Goal: Task Accomplishment & Management: Use online tool/utility

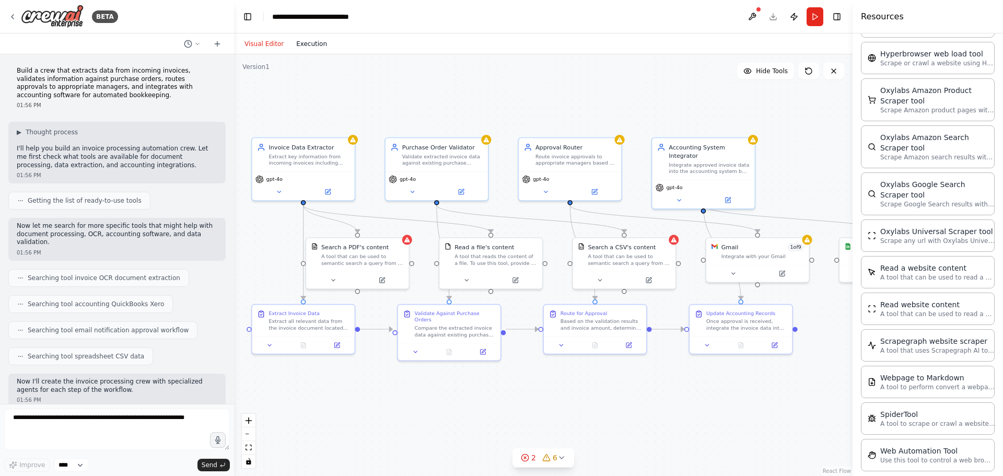
click at [305, 44] on button "Execution" at bounding box center [311, 44] width 43 height 13
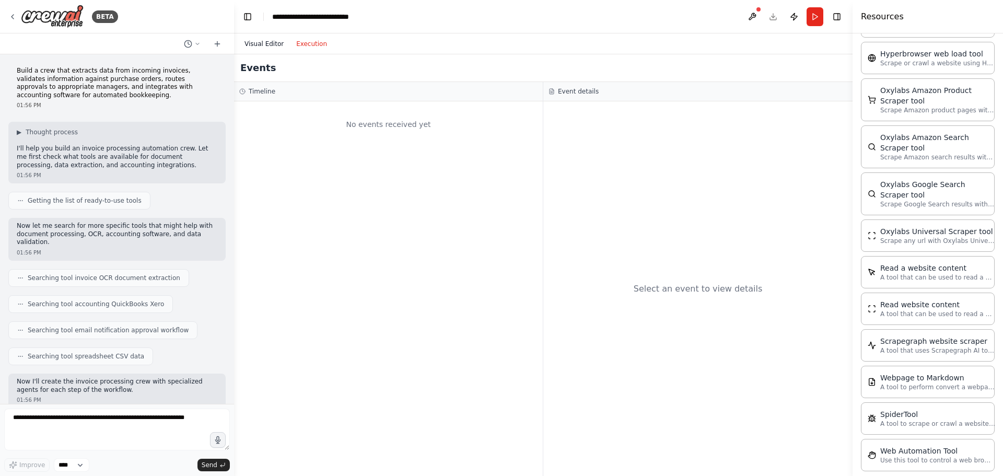
click at [270, 43] on button "Visual Editor" at bounding box center [264, 44] width 52 height 13
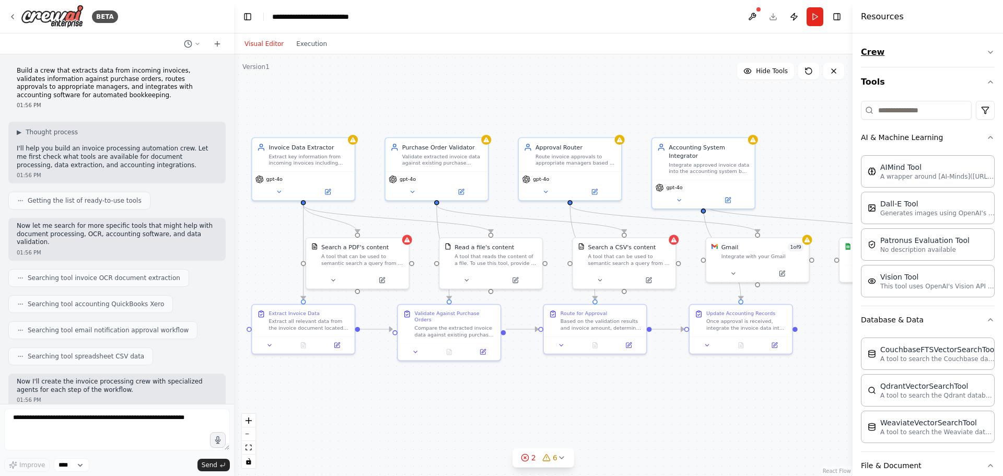
drag, startPoint x: 980, startPoint y: 82, endPoint x: 981, endPoint y: 61, distance: 20.9
click at [981, 77] on button "Tools" at bounding box center [928, 81] width 134 height 29
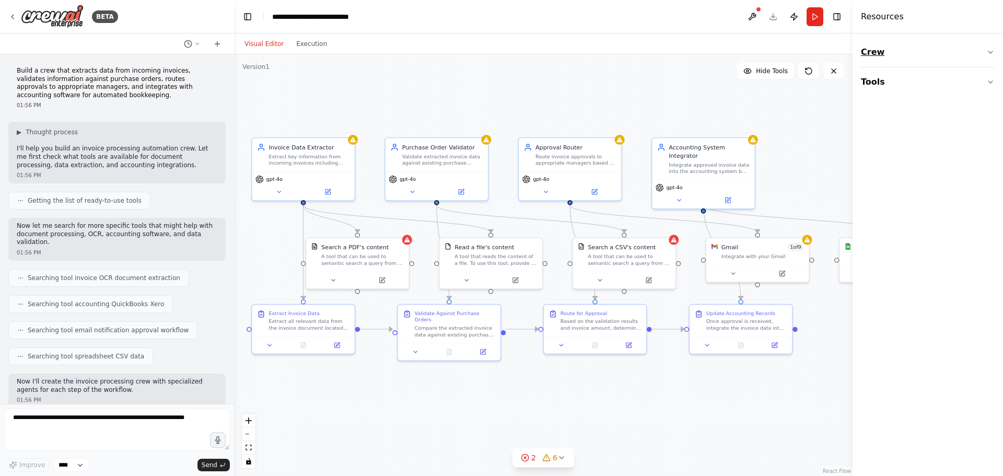
click at [988, 53] on icon "button" at bounding box center [991, 52] width 8 height 8
click at [914, 86] on div "Task" at bounding box center [928, 83] width 134 height 24
click at [912, 110] on div "Agent" at bounding box center [928, 111] width 134 height 24
click at [322, 170] on div "gpt-4o" at bounding box center [303, 184] width 102 height 29
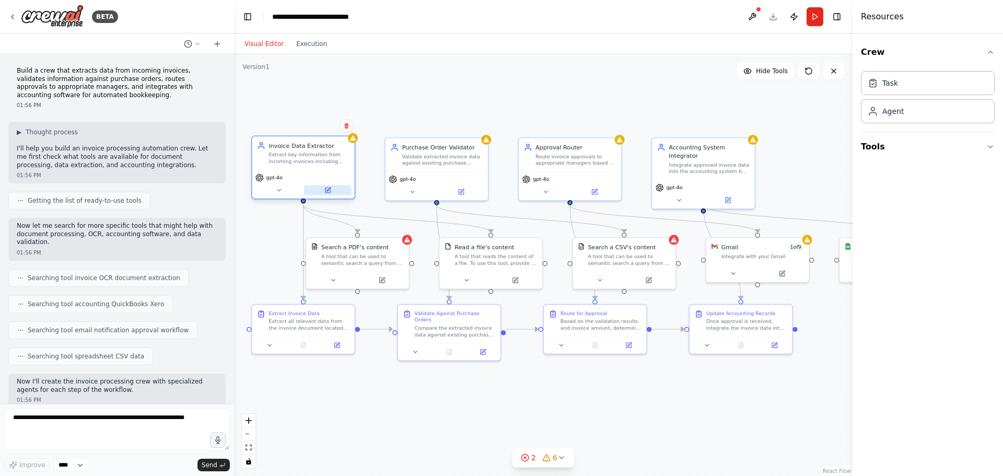
click at [330, 192] on icon at bounding box center [327, 190] width 5 height 5
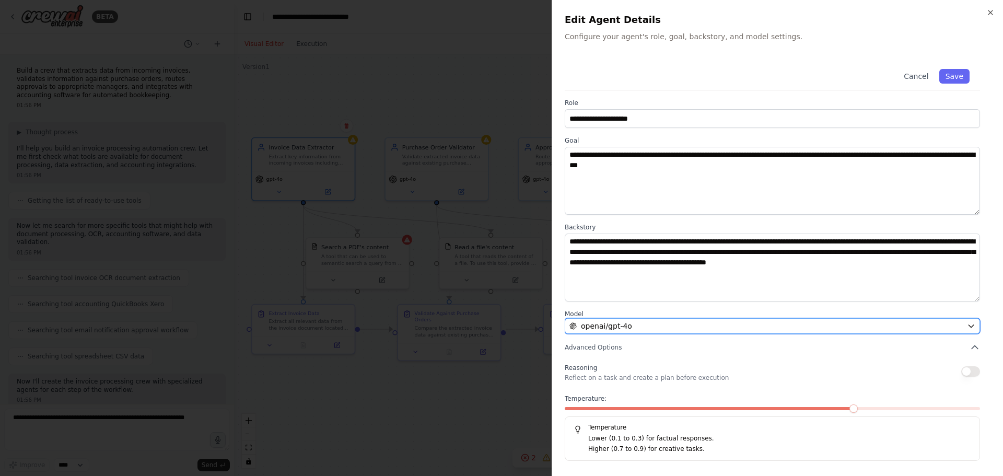
click at [677, 326] on div "openai/gpt-4o" at bounding box center [766, 326] width 393 height 10
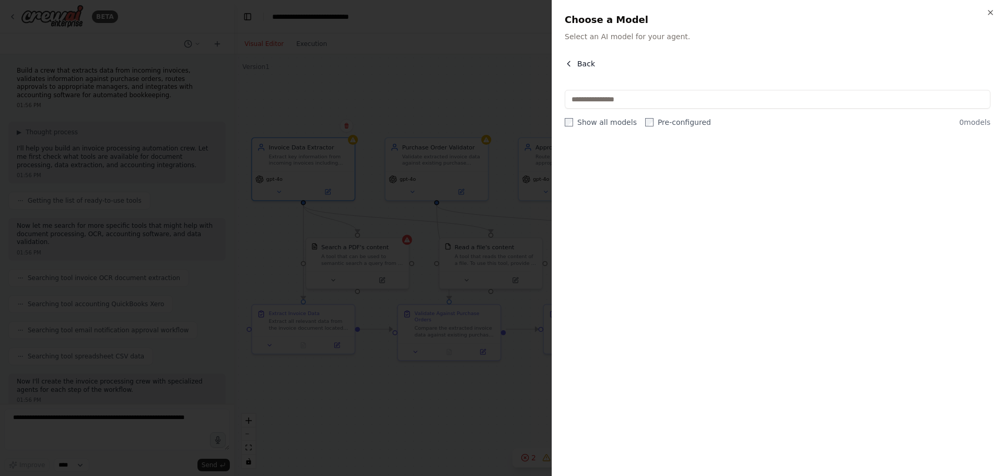
click at [573, 59] on button "Back" at bounding box center [580, 64] width 30 height 10
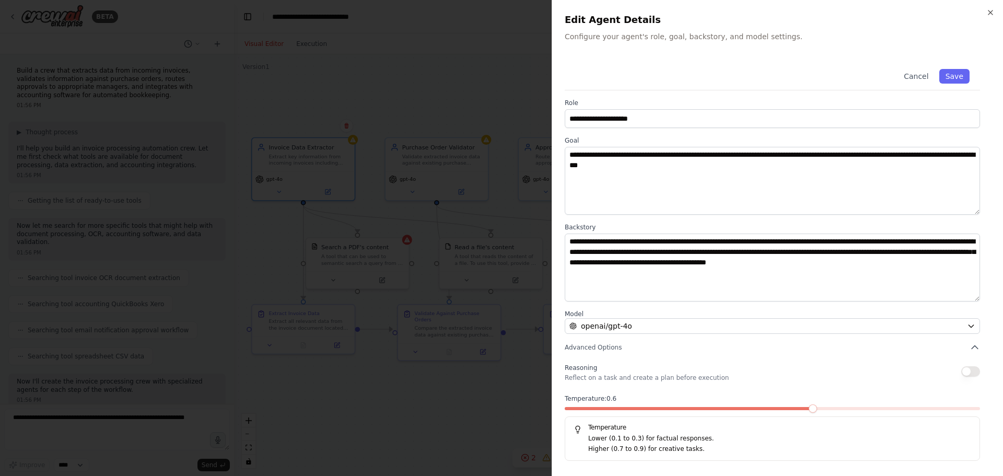
click at [817, 410] on span at bounding box center [813, 408] width 8 height 8
click at [811, 408] on span at bounding box center [813, 408] width 8 height 8
click at [769, 413] on span at bounding box center [773, 408] width 8 height 8
click at [731, 409] on span at bounding box center [648, 408] width 166 height 3
click at [698, 410] on div at bounding box center [772, 410] width 415 height 7
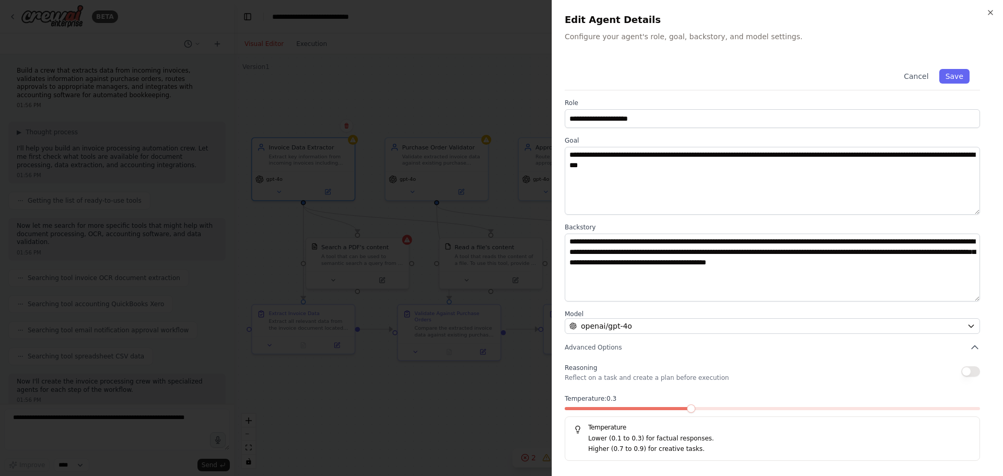
click at [690, 409] on span at bounding box center [627, 408] width 125 height 3
click at [653, 410] on span at bounding box center [627, 408] width 125 height 3
click at [607, 408] on span at bounding box center [586, 408] width 42 height 3
click at [956, 73] on button "Save" at bounding box center [955, 76] width 30 height 15
click at [966, 78] on button "Save" at bounding box center [955, 76] width 30 height 15
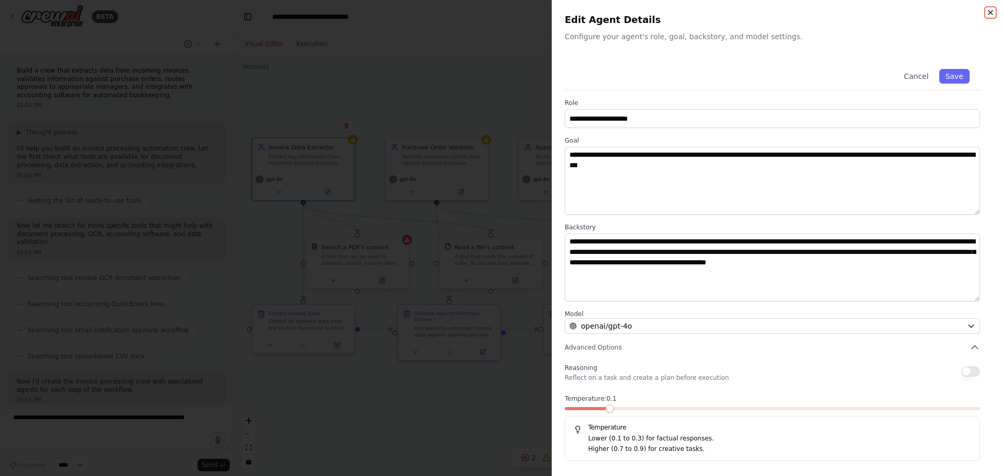
click at [988, 10] on icon "button" at bounding box center [991, 12] width 8 height 8
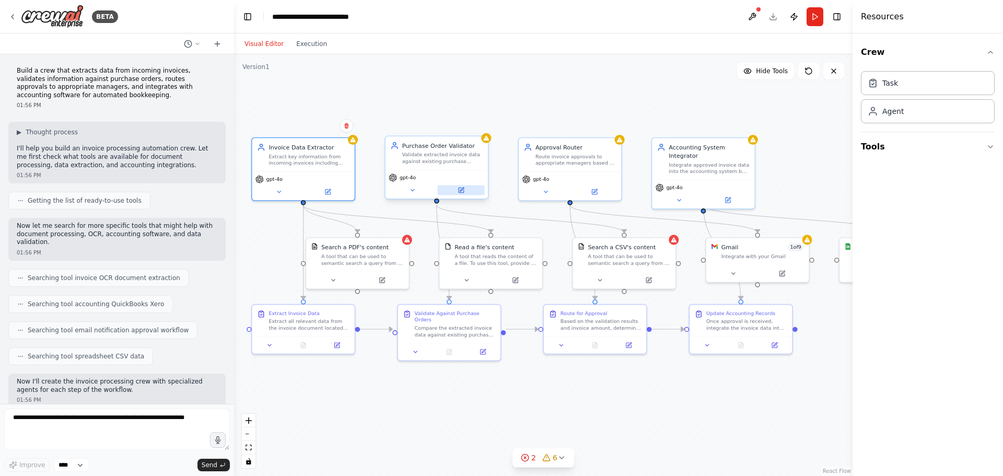
click at [466, 191] on button at bounding box center [460, 190] width 47 height 10
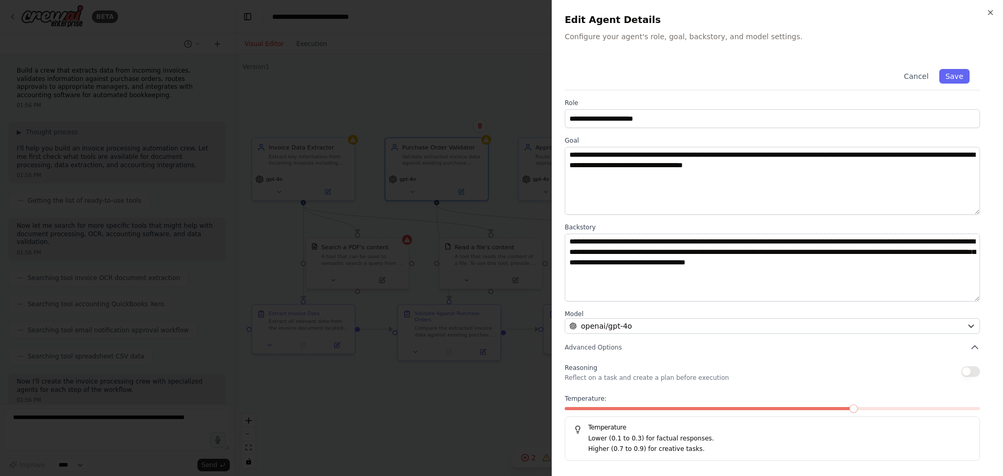
click at [641, 404] on div "Temperature: Temperature Lower (0.1 to 0.3) for factual responses. Higher (0.7 …" at bounding box center [772, 428] width 415 height 66
click at [639, 411] on div at bounding box center [772, 410] width 415 height 7
click at [607, 407] on span at bounding box center [586, 408] width 42 height 3
drag, startPoint x: 966, startPoint y: 71, endPoint x: 955, endPoint y: 73, distance: 11.2
click at [965, 71] on button "Save" at bounding box center [955, 76] width 30 height 15
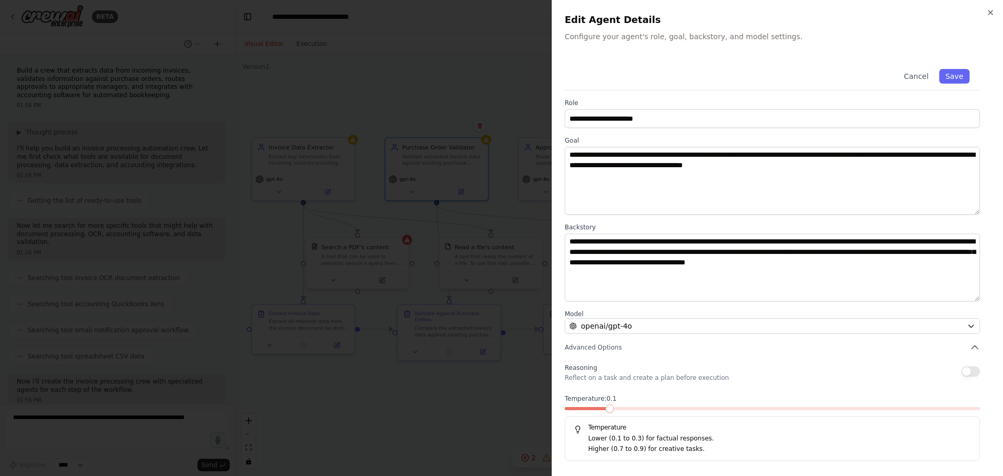
click at [482, 220] on div at bounding box center [501, 238] width 1003 height 476
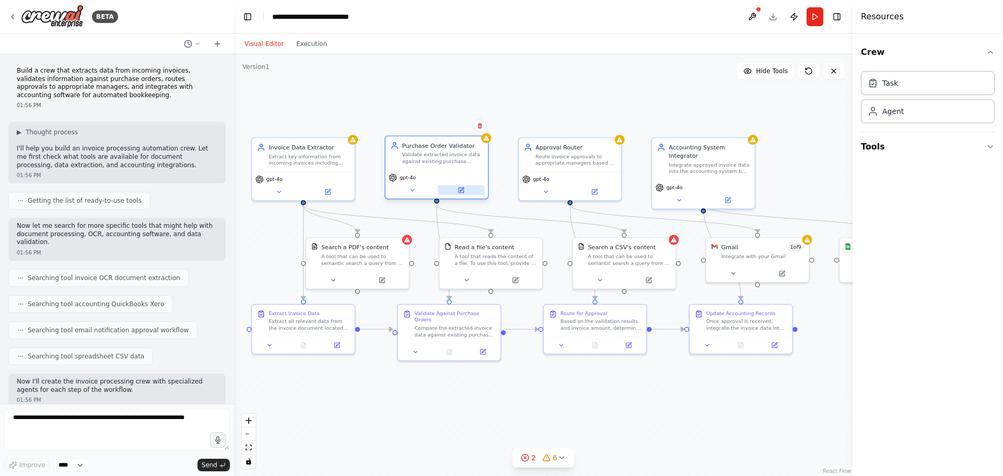
click at [458, 193] on icon at bounding box center [461, 190] width 7 height 7
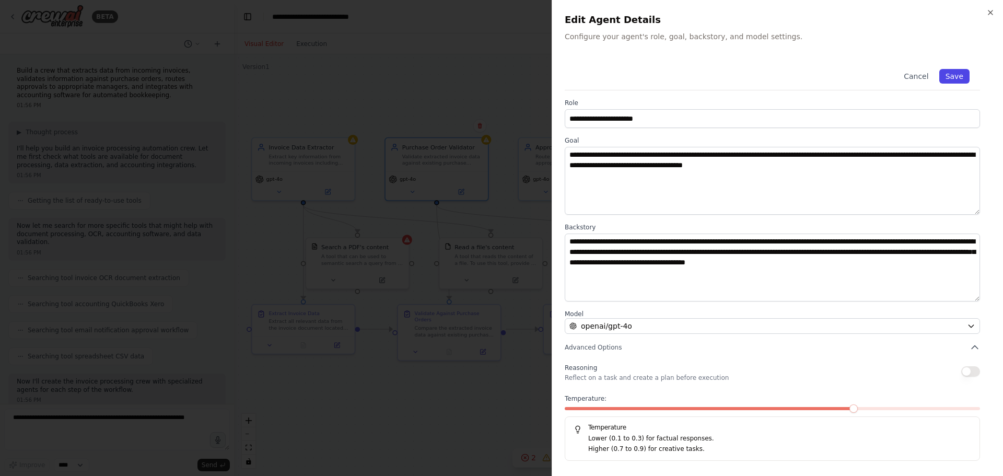
click at [958, 77] on button "Save" at bounding box center [955, 76] width 30 height 15
click at [611, 407] on div "Temperature: Temperature Lower (0.1 to 0.3) for factual responses. Higher (0.7 …" at bounding box center [772, 428] width 415 height 66
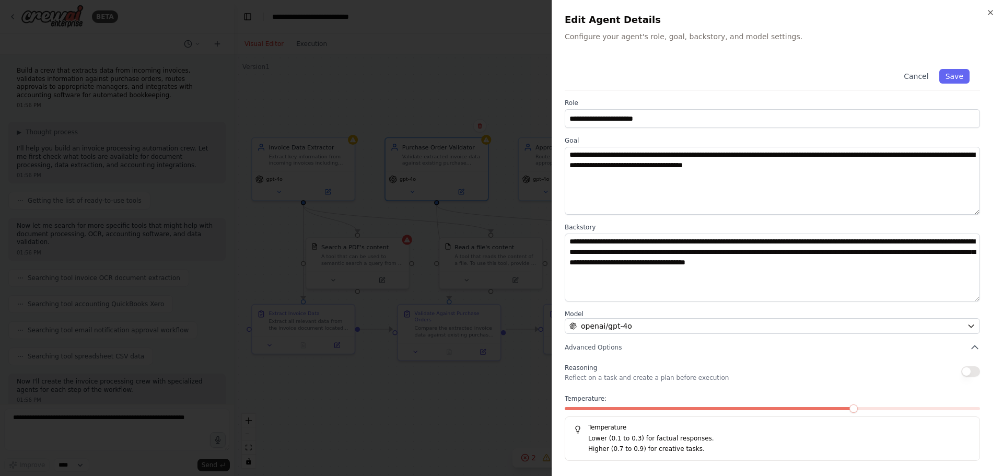
click at [599, 412] on div at bounding box center [772, 410] width 415 height 7
click at [603, 408] on span at bounding box center [586, 408] width 42 height 3
click at [953, 74] on button "Save" at bounding box center [955, 76] width 30 height 15
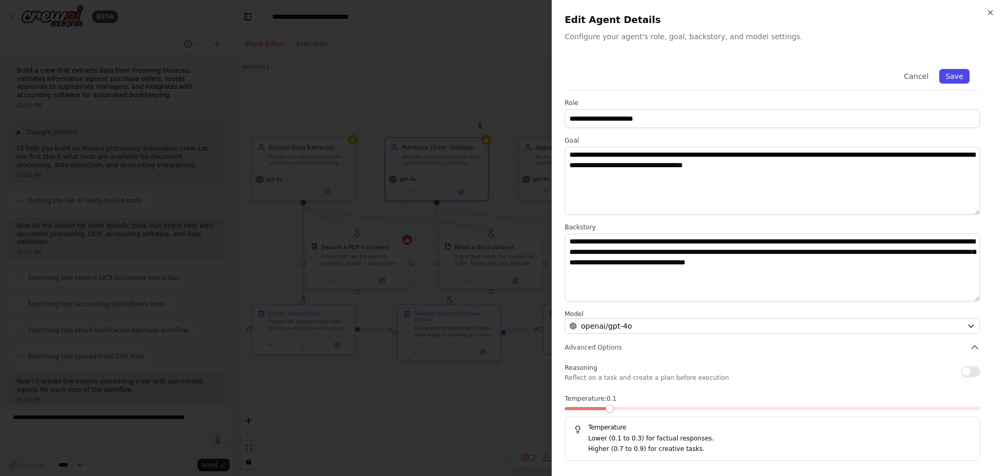
click at [953, 74] on button "Save" at bounding box center [955, 76] width 30 height 15
click at [992, 9] on icon "button" at bounding box center [991, 12] width 8 height 8
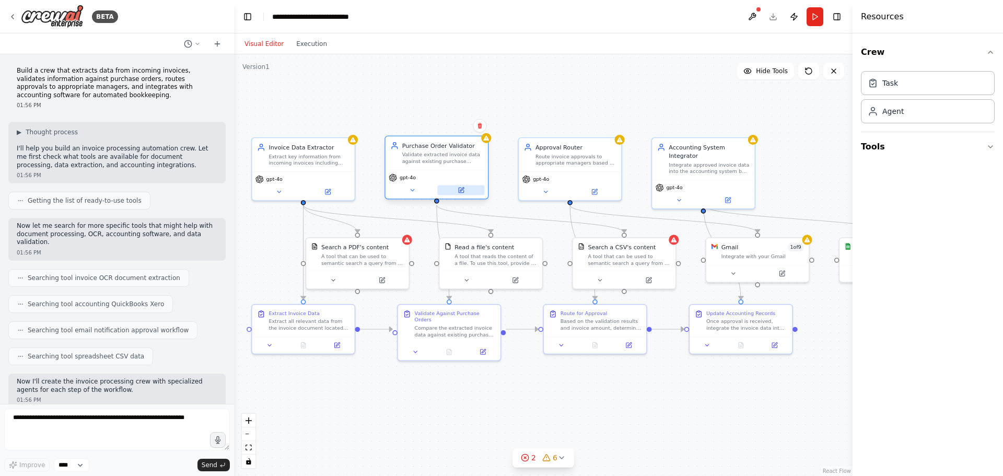
click at [461, 195] on div "gpt-4o" at bounding box center [437, 184] width 102 height 29
click at [461, 191] on icon at bounding box center [462, 190] width 4 height 4
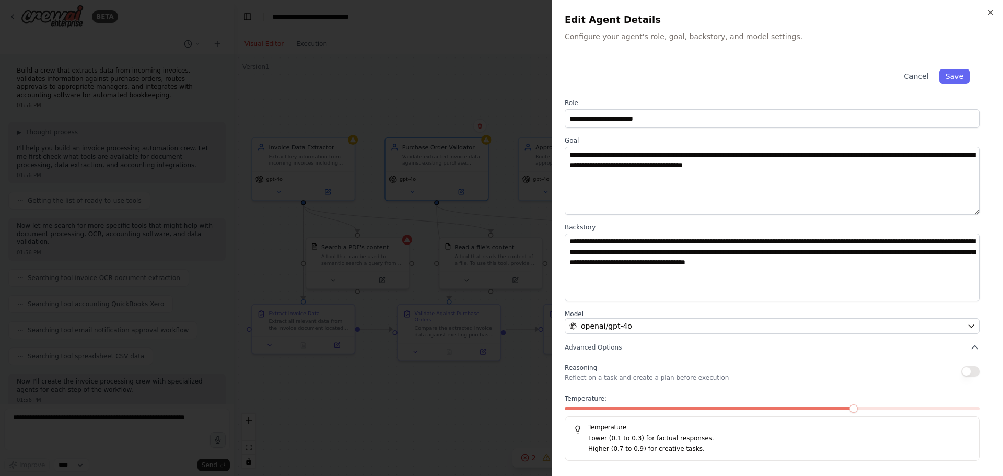
click at [993, 7] on div "**********" at bounding box center [777, 238] width 451 height 476
click at [988, 10] on icon "button" at bounding box center [991, 12] width 8 height 8
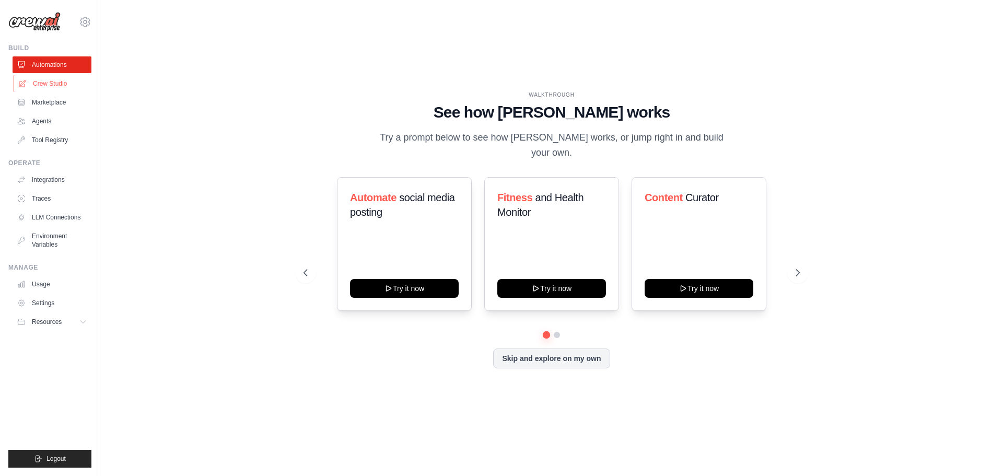
click at [49, 80] on link "Crew Studio" at bounding box center [53, 83] width 79 height 17
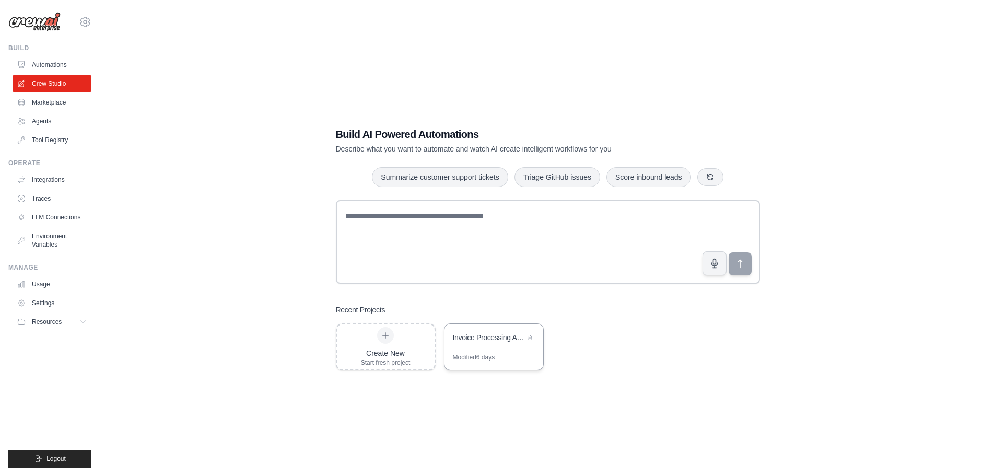
click at [482, 342] on div "Invoice Processing Automation" at bounding box center [489, 338] width 72 height 13
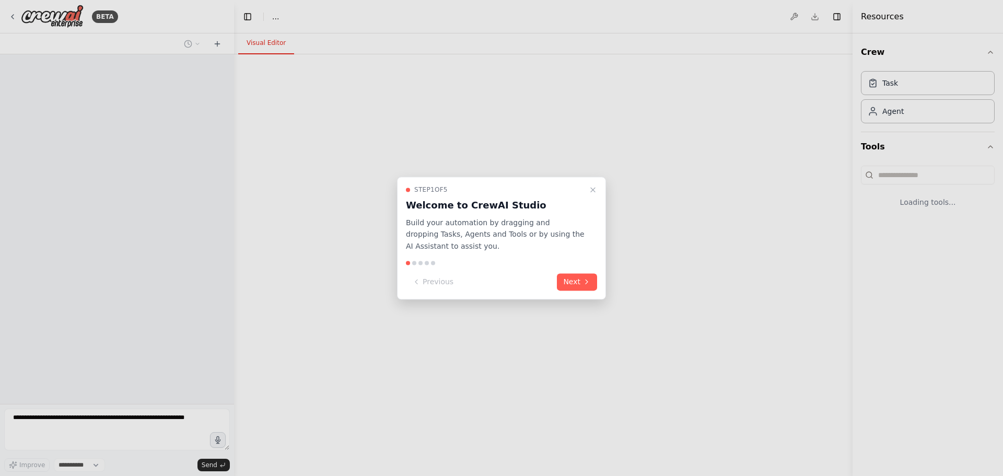
select select "****"
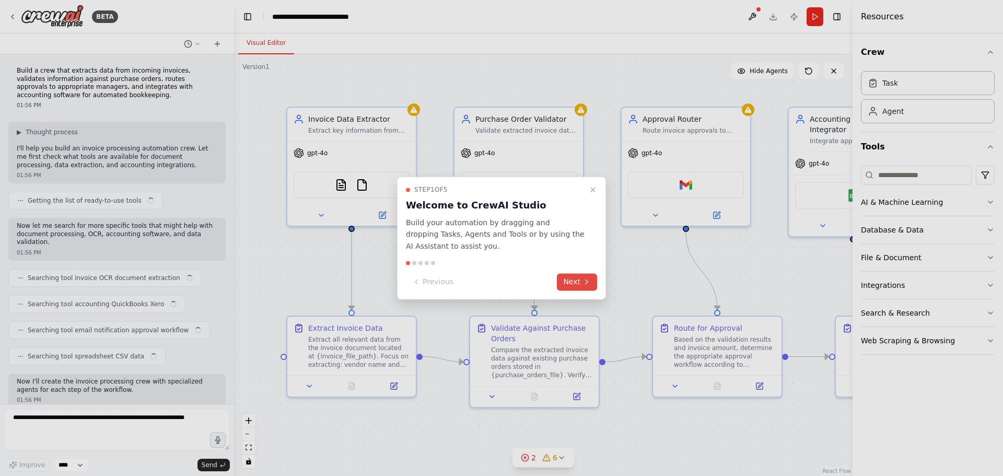
scroll to position [778, 0]
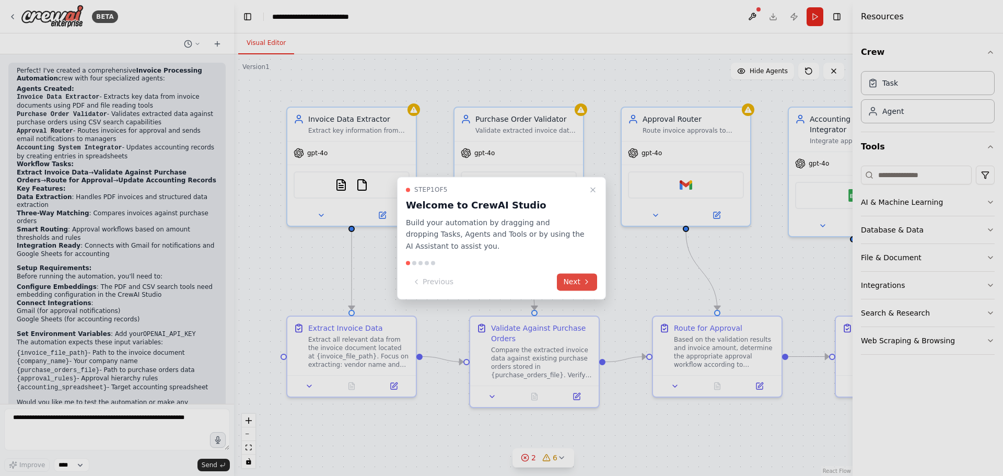
click at [588, 284] on icon at bounding box center [587, 282] width 8 height 8
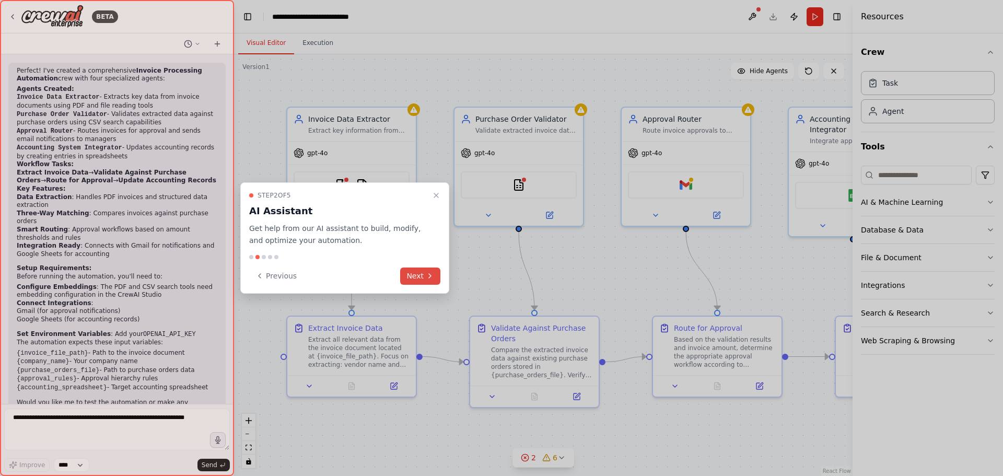
click at [418, 273] on button "Next" at bounding box center [420, 276] width 40 height 17
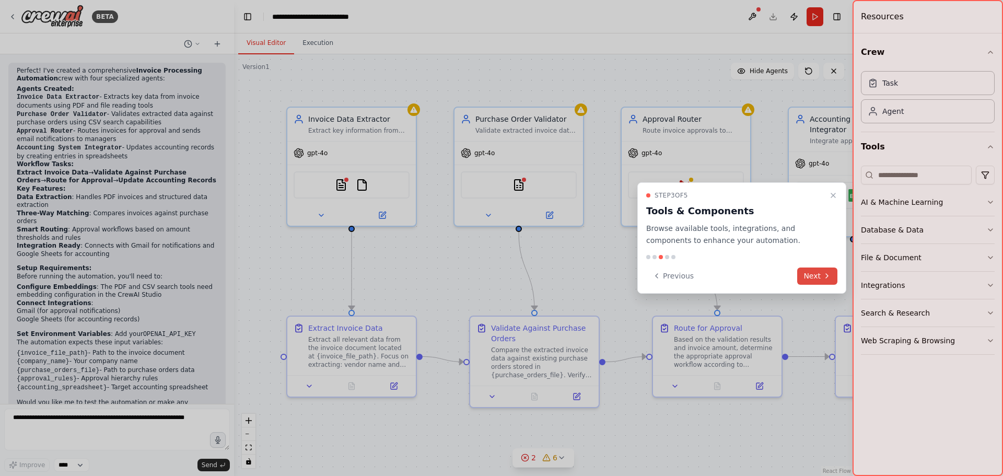
click at [810, 275] on button "Next" at bounding box center [817, 276] width 40 height 17
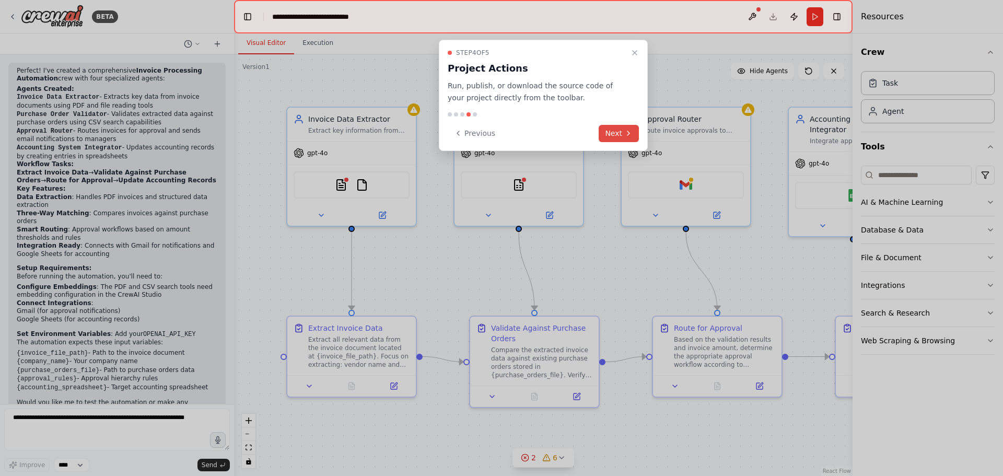
click at [615, 128] on button "Next" at bounding box center [619, 133] width 40 height 17
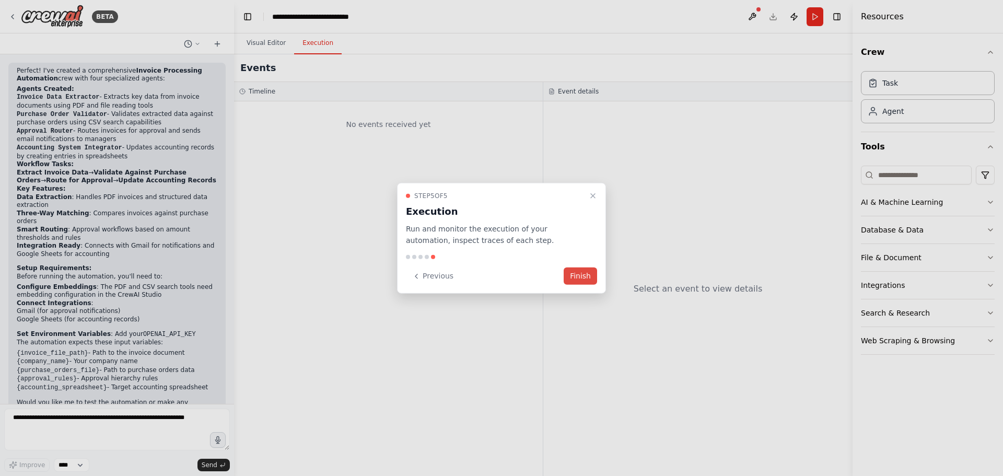
click at [582, 277] on button "Finish" at bounding box center [580, 276] width 33 height 17
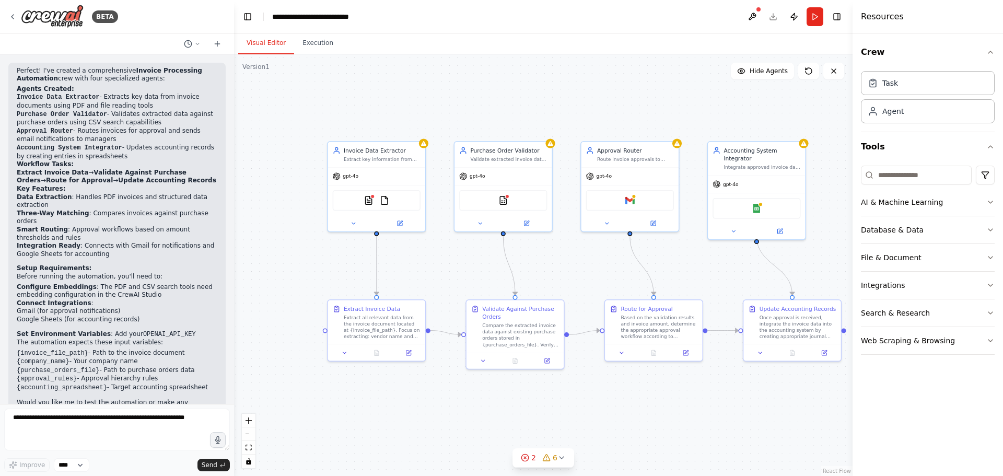
drag, startPoint x: 630, startPoint y: 268, endPoint x: 599, endPoint y: 261, distance: 31.6
click at [599, 261] on div ".deletable-edge-delete-btn { width: 20px; height: 20px; border: 0px solid #ffff…" at bounding box center [543, 265] width 619 height 422
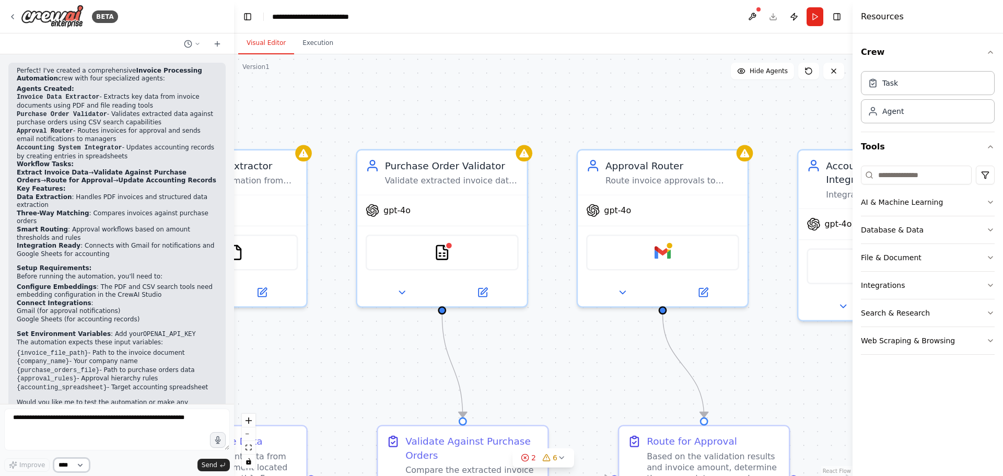
click at [71, 462] on select "****" at bounding box center [72, 465] width 36 height 14
click at [71, 464] on select "****" at bounding box center [72, 465] width 36 height 14
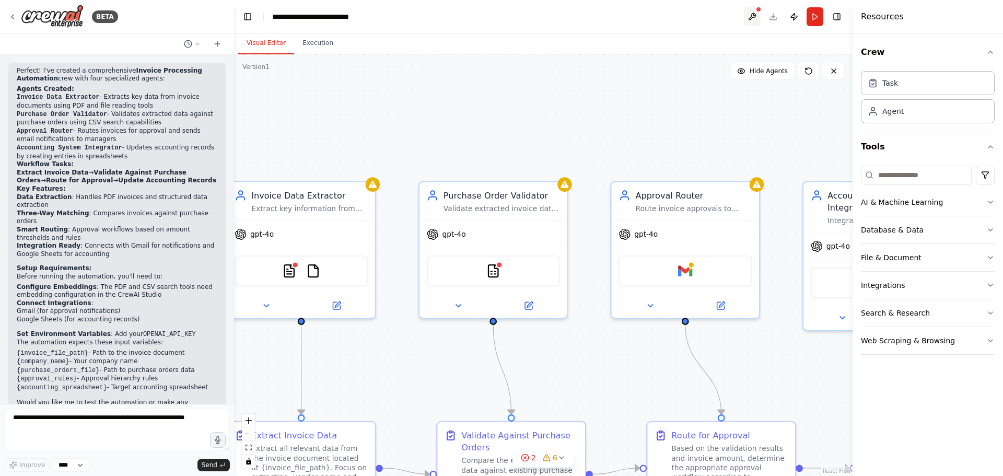
click at [751, 17] on button at bounding box center [752, 16] width 17 height 19
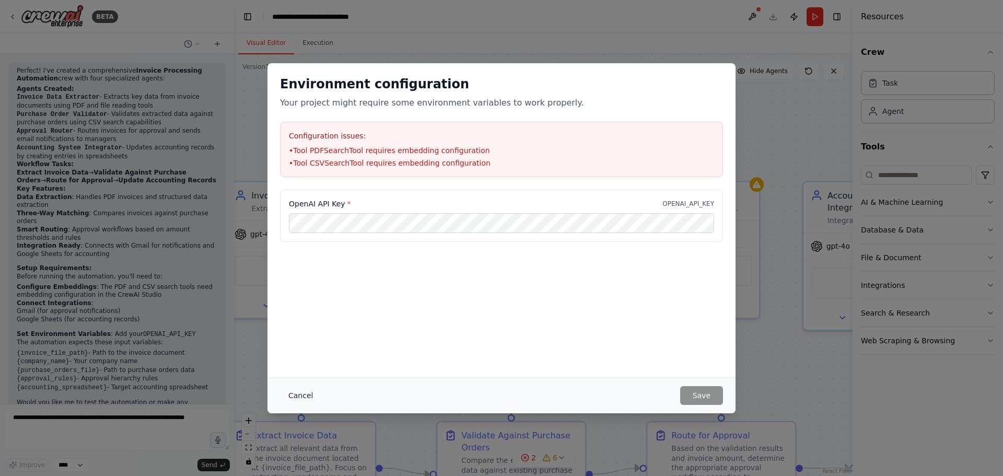
click at [292, 396] on button "Cancel" at bounding box center [300, 395] width 41 height 19
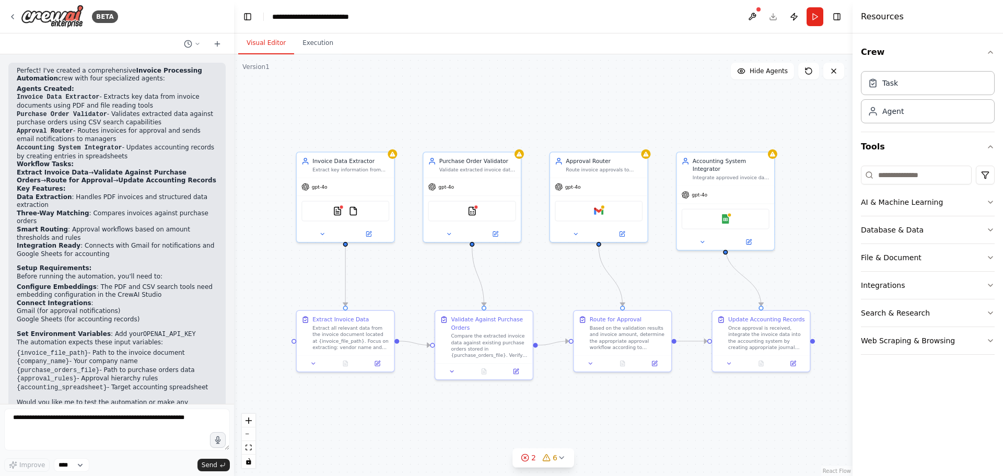
drag, startPoint x: 319, startPoint y: 158, endPoint x: 290, endPoint y: 59, distance: 103.7
click at [290, 59] on div ".deletable-edge-delete-btn { width: 20px; height: 20px; border: 0px solid #ffff…" at bounding box center [543, 265] width 619 height 422
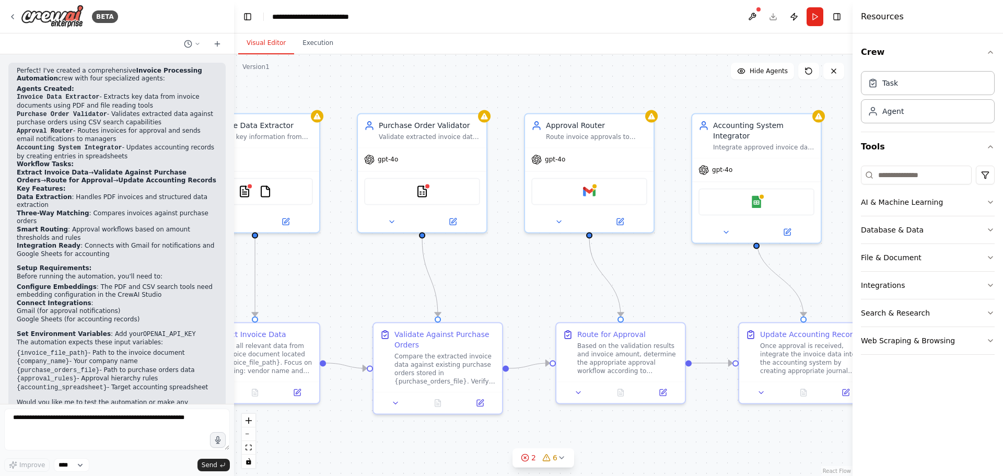
drag, startPoint x: 572, startPoint y: 286, endPoint x: 508, endPoint y: 286, distance: 64.3
click at [508, 286] on div ".deletable-edge-delete-btn { width: 20px; height: 20px; border: 0px solid #ffff…" at bounding box center [543, 265] width 619 height 422
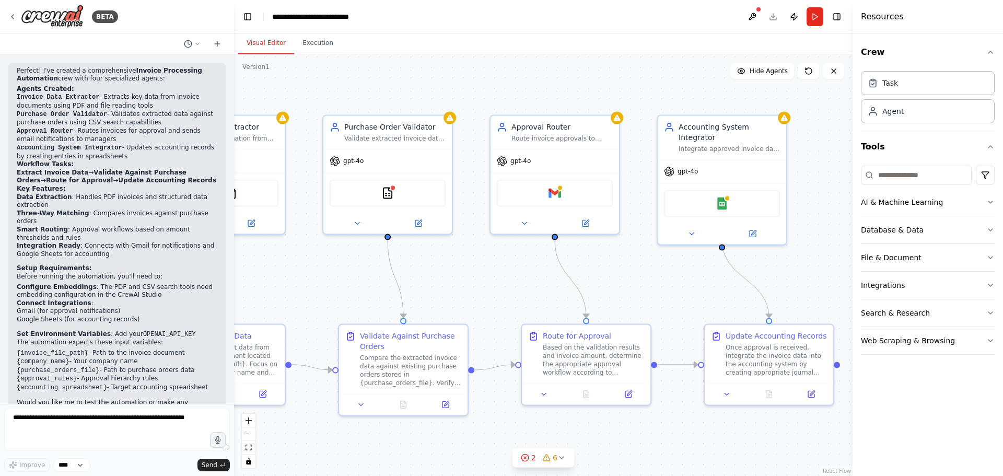
drag, startPoint x: 561, startPoint y: 284, endPoint x: 526, endPoint y: 285, distance: 34.5
click at [526, 285] on div ".deletable-edge-delete-btn { width: 20px; height: 20px; border: 0px solid #ffff…" at bounding box center [543, 265] width 619 height 422
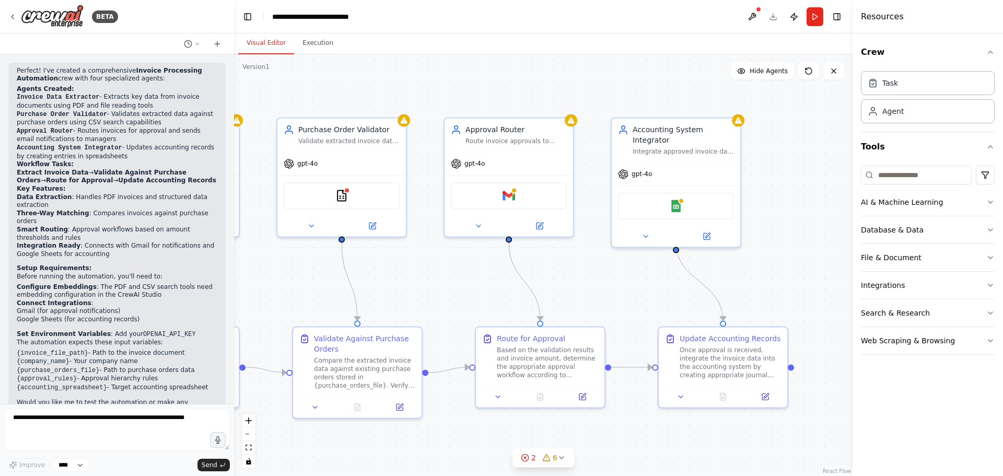
drag, startPoint x: 646, startPoint y: 273, endPoint x: 597, endPoint y: 276, distance: 49.2
click at [597, 276] on div ".deletable-edge-delete-btn { width: 20px; height: 20px; border: 0px solid #ffff…" at bounding box center [543, 265] width 619 height 422
click at [539, 226] on icon at bounding box center [537, 224] width 6 height 6
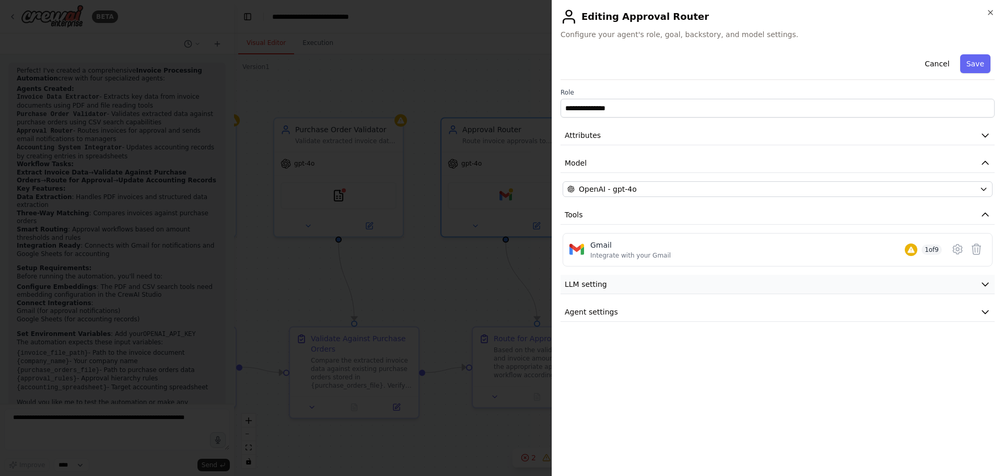
click at [701, 285] on button "LLM setting" at bounding box center [778, 284] width 434 height 19
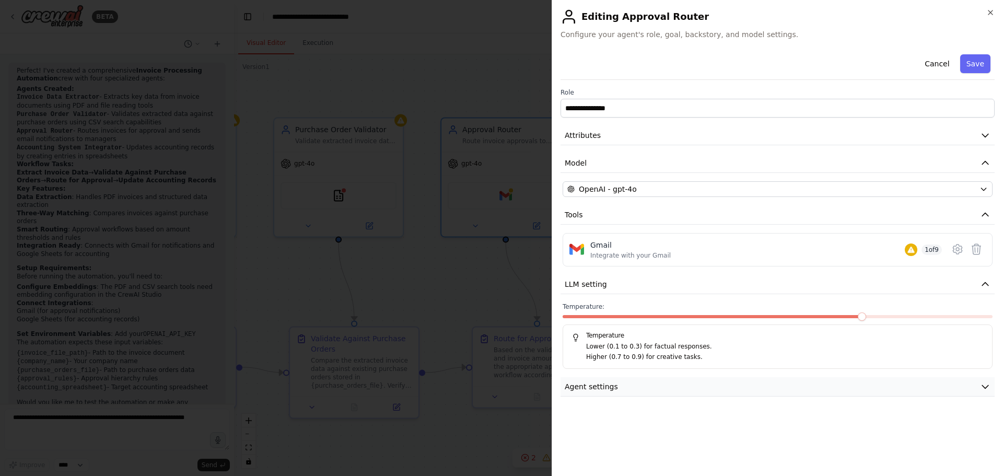
click at [683, 387] on button "Agent settings" at bounding box center [778, 386] width 434 height 19
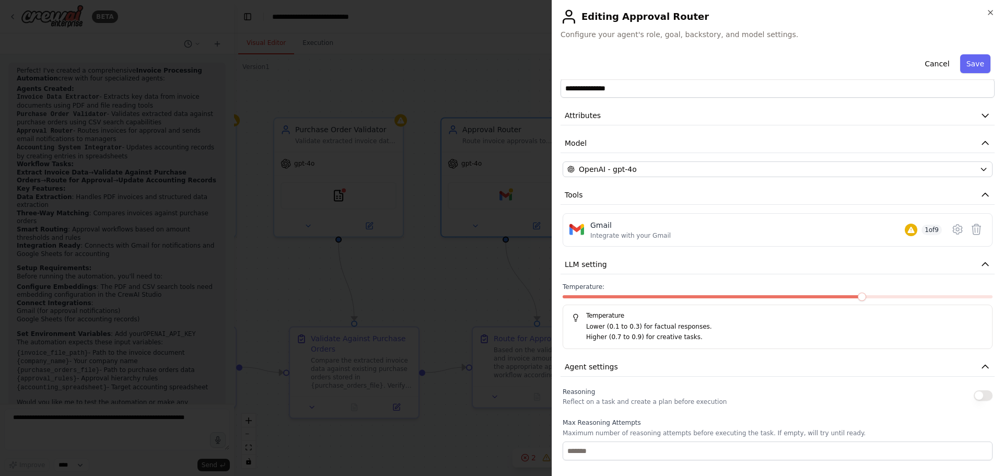
scroll to position [0, 0]
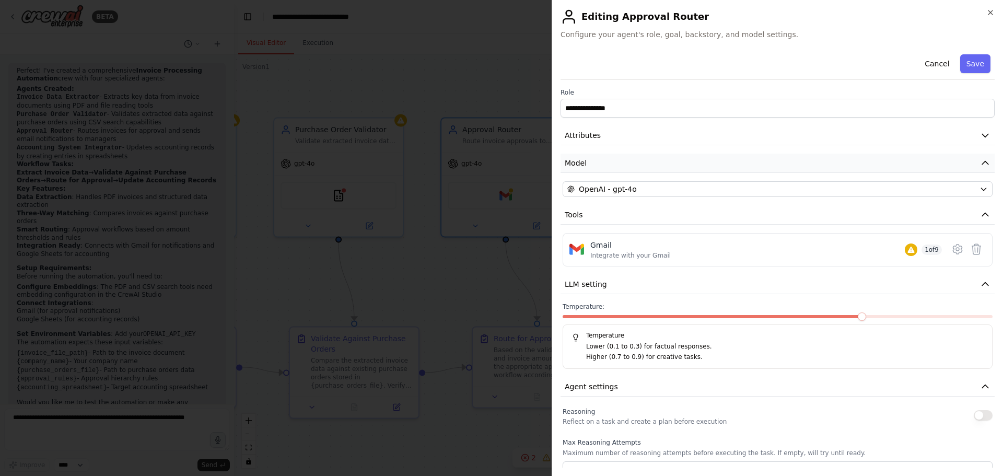
click at [704, 164] on button "Model" at bounding box center [778, 163] width 434 height 19
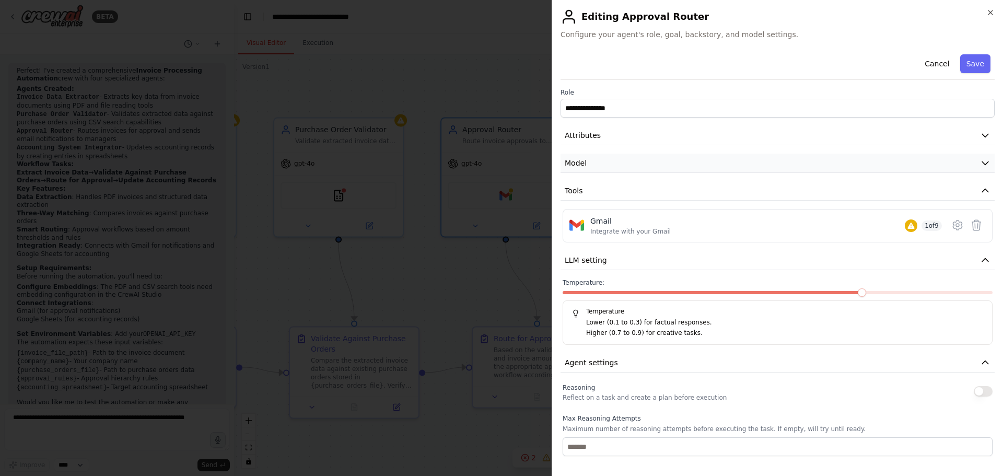
click at [704, 164] on button "Model" at bounding box center [778, 163] width 434 height 19
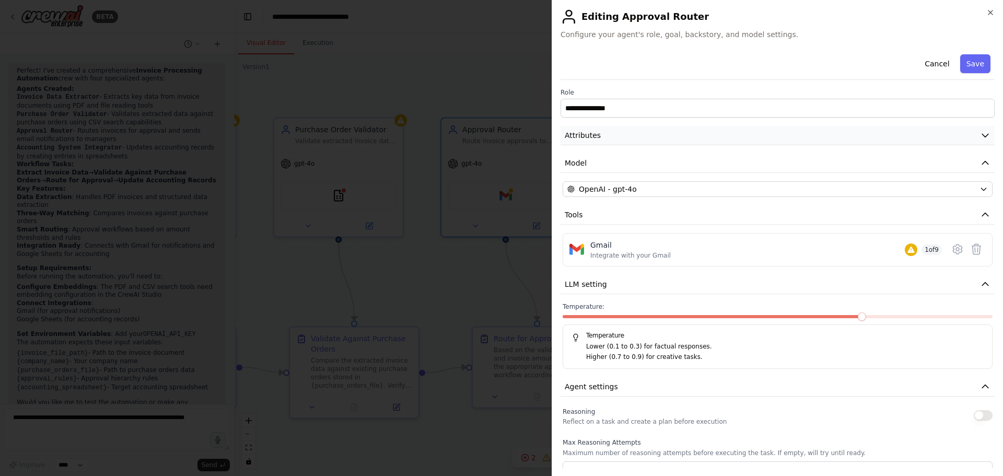
click at [707, 142] on button "Attributes" at bounding box center [778, 135] width 434 height 19
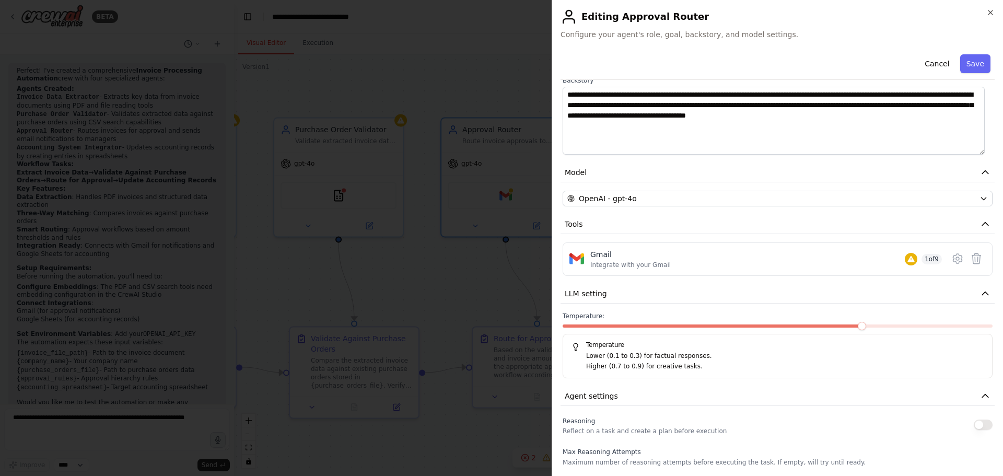
scroll to position [157, 0]
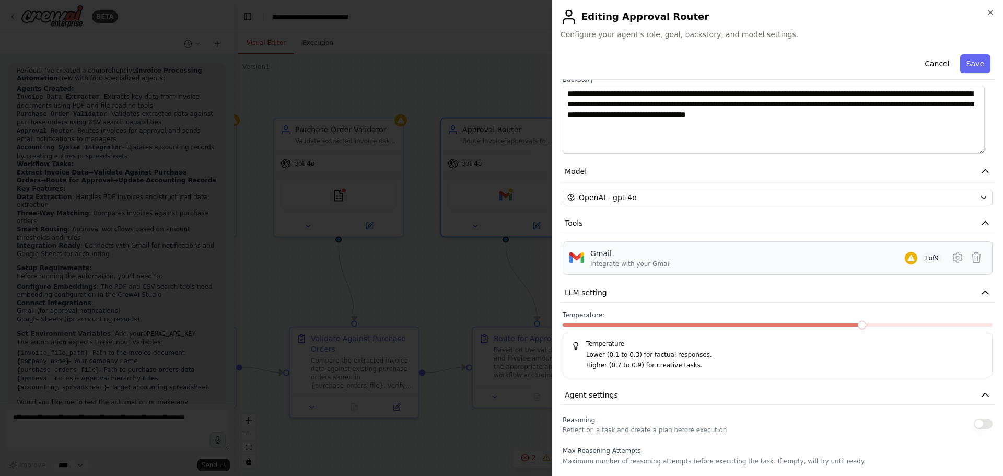
click at [824, 256] on div "Gmail Integrate with your Gmail 1 of 9" at bounding box center [767, 258] width 352 height 20
click at [952, 257] on icon at bounding box center [958, 257] width 13 height 13
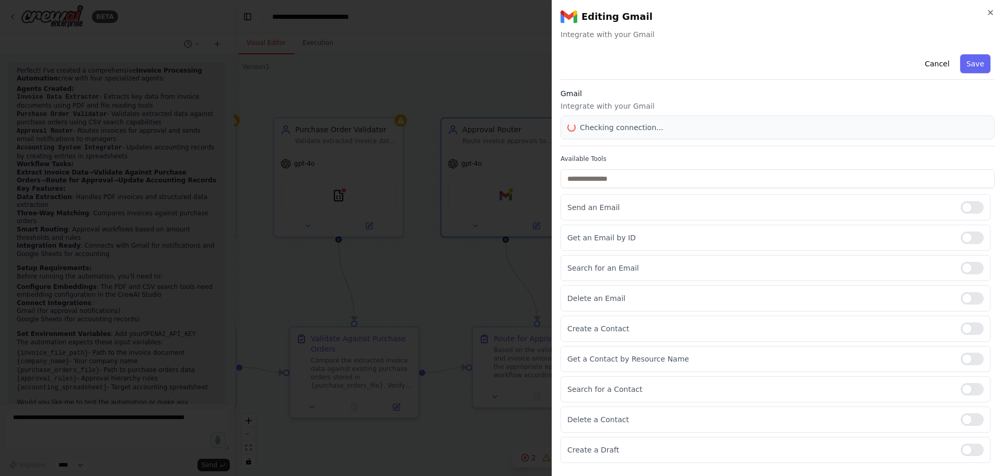
scroll to position [0, 0]
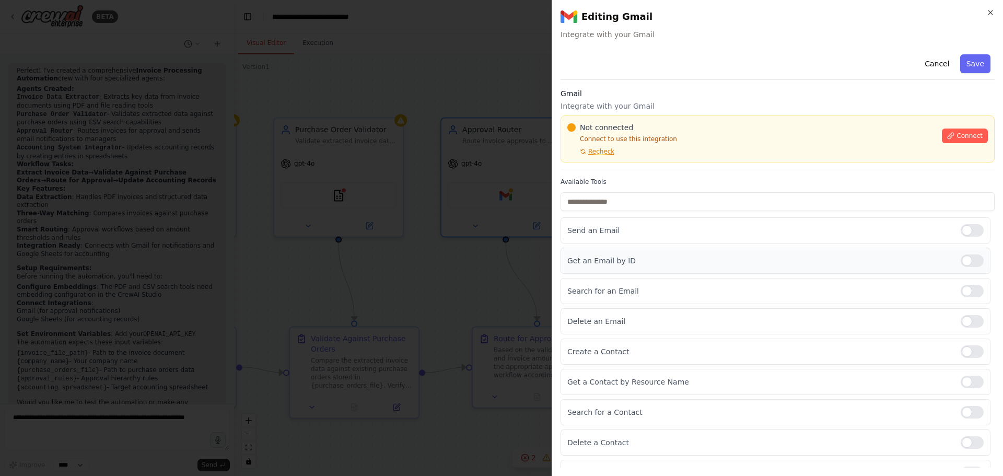
click at [967, 257] on div at bounding box center [972, 260] width 23 height 13
click at [967, 258] on div at bounding box center [972, 260] width 23 height 13
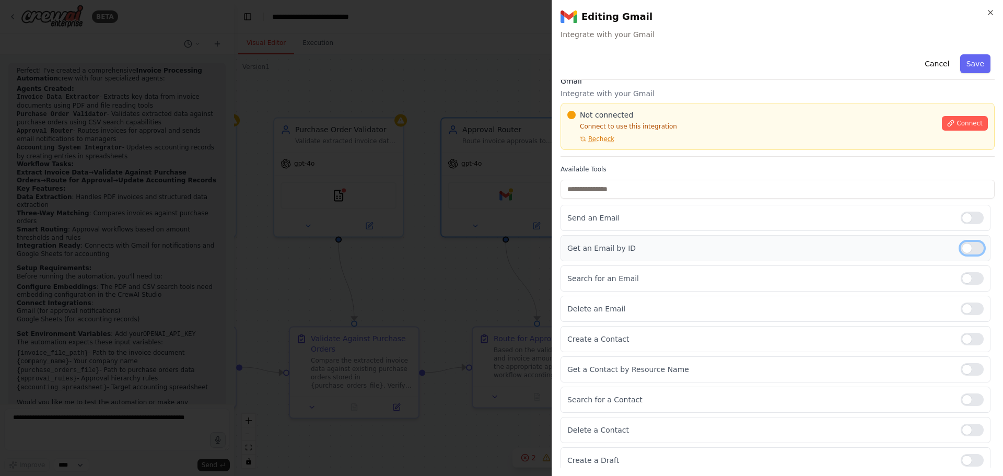
scroll to position [18, 0]
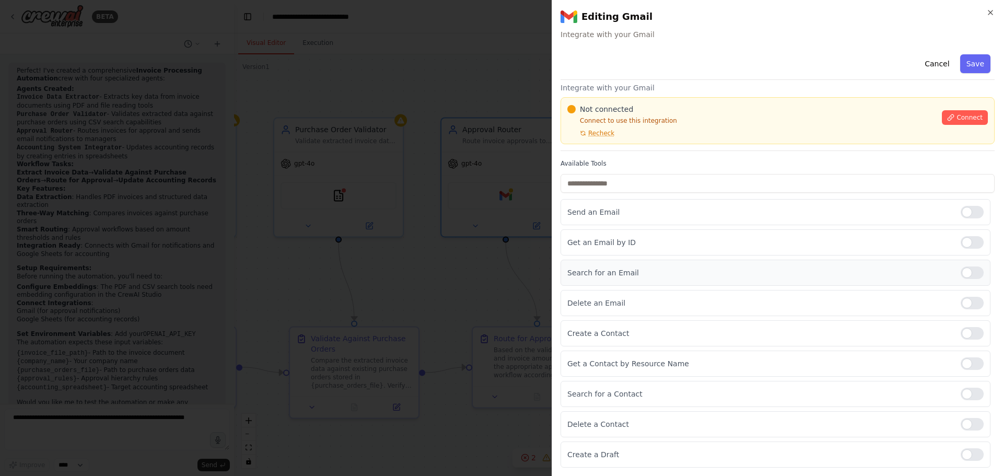
click at [804, 267] on div "Search for an Email" at bounding box center [776, 273] width 430 height 26
click at [949, 274] on div "Search for an Email" at bounding box center [776, 273] width 430 height 26
click at [961, 274] on div at bounding box center [972, 273] width 23 height 13
click at [976, 65] on button "Save" at bounding box center [975, 63] width 30 height 19
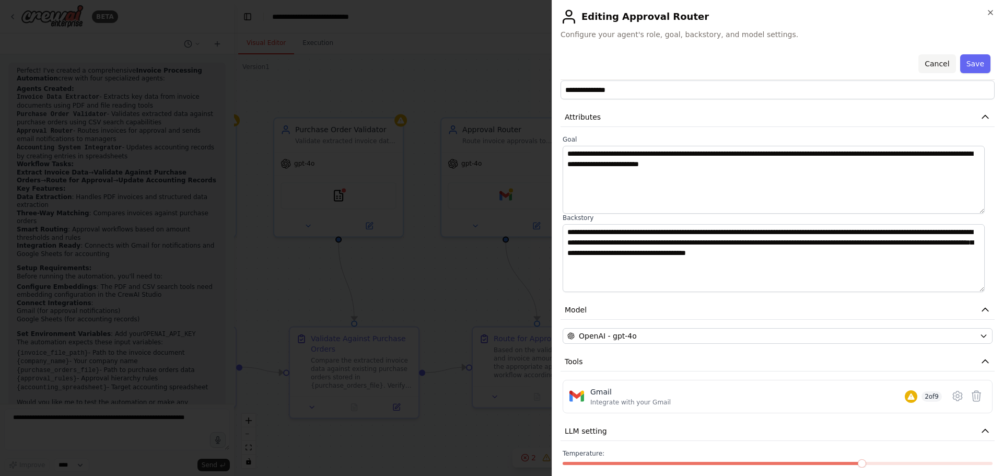
click at [940, 60] on button "Cancel" at bounding box center [937, 63] width 37 height 19
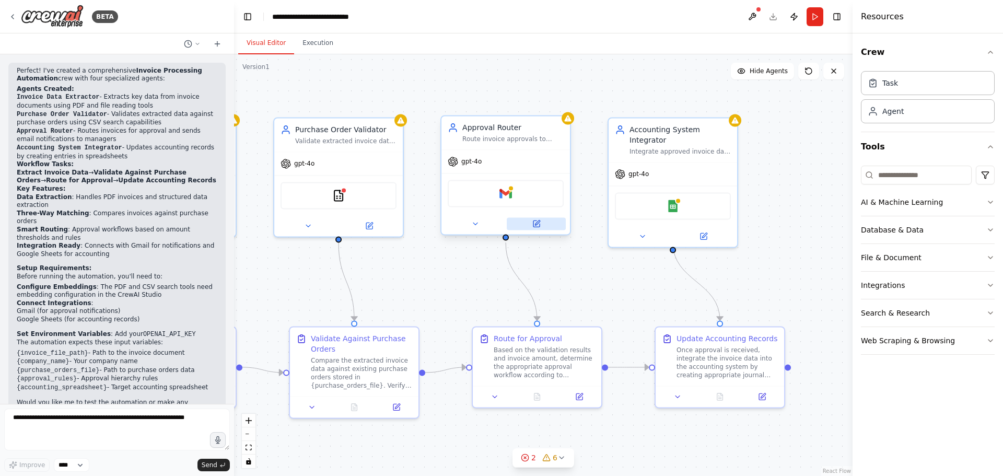
click at [537, 226] on icon at bounding box center [537, 224] width 6 height 6
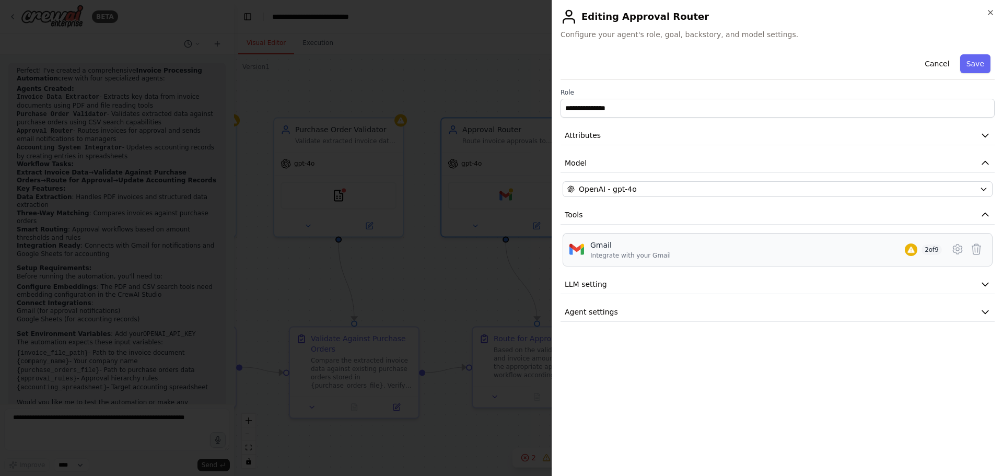
click at [878, 248] on div "Gmail Integrate with your Gmail 2 of 9" at bounding box center [767, 250] width 352 height 20
click at [957, 246] on icon at bounding box center [958, 249] width 13 height 13
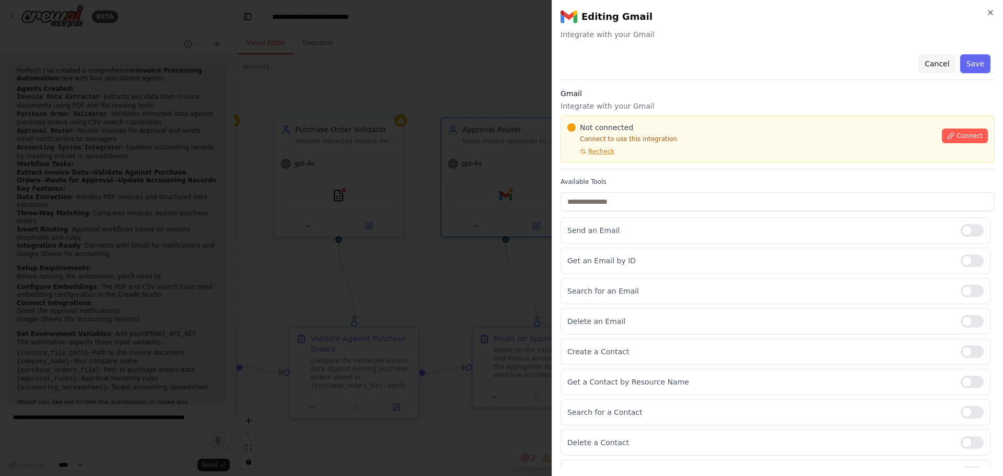
click at [932, 63] on button "Cancel" at bounding box center [937, 63] width 37 height 19
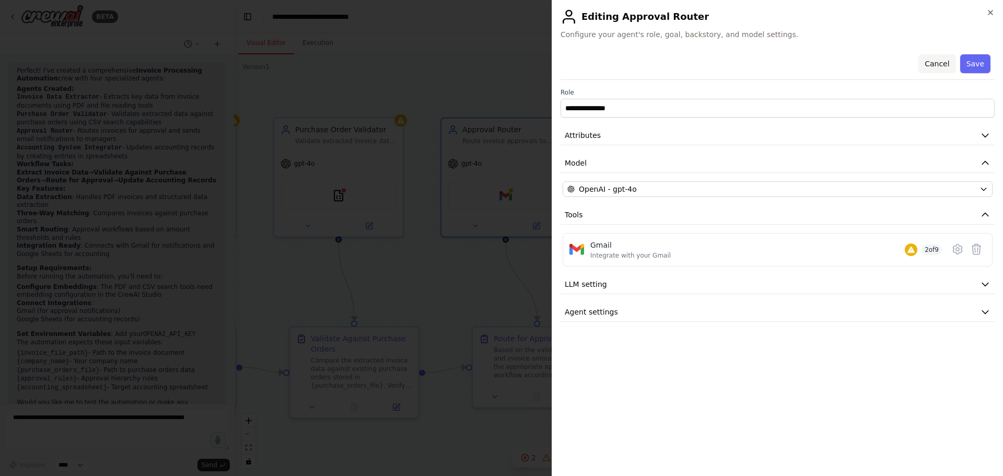
click at [934, 61] on button "Cancel" at bounding box center [937, 63] width 37 height 19
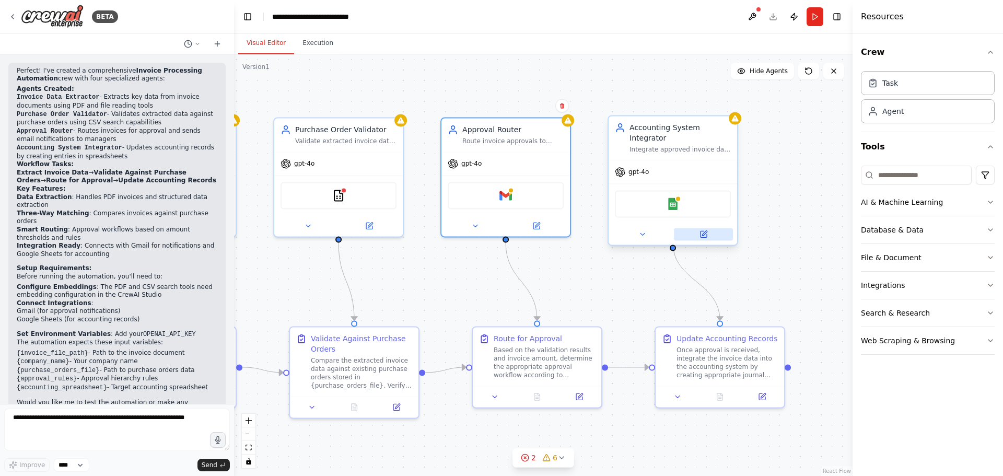
click at [711, 228] on button at bounding box center [703, 234] width 59 height 13
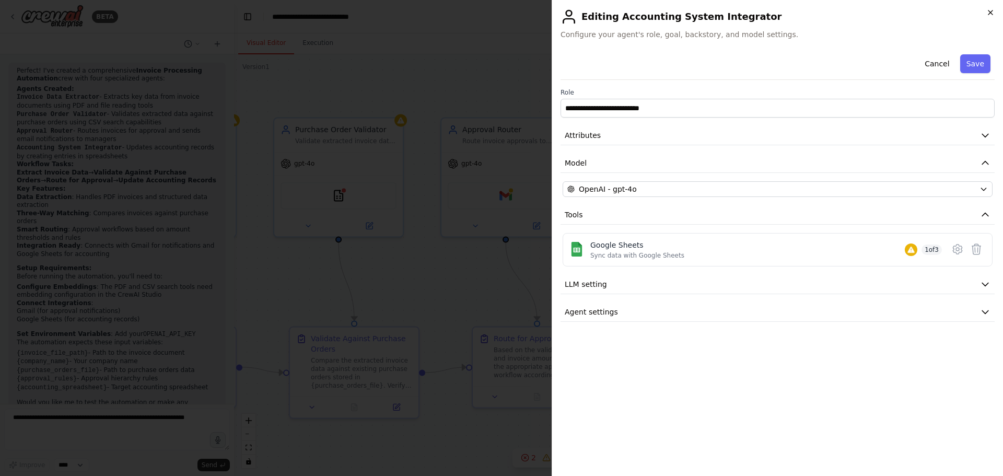
click at [989, 12] on icon "button" at bounding box center [991, 12] width 8 height 8
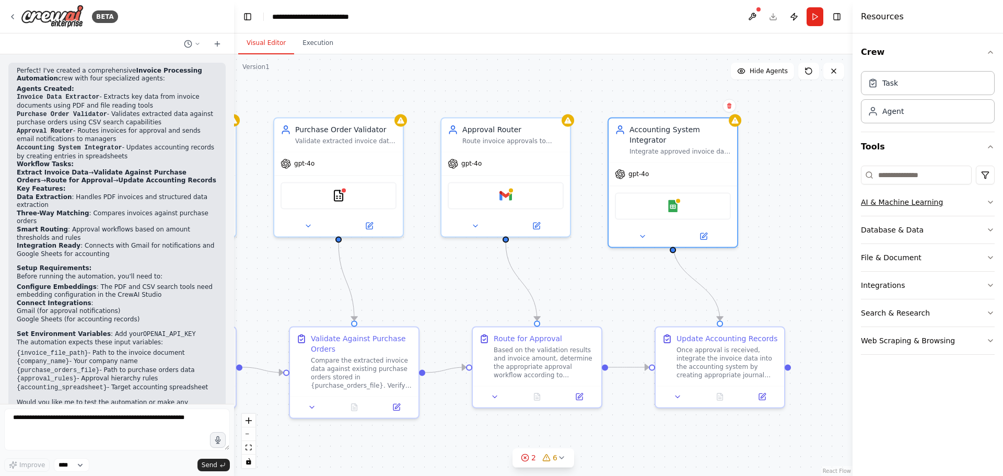
click at [988, 198] on button "AI & Machine Learning" at bounding box center [928, 202] width 134 height 27
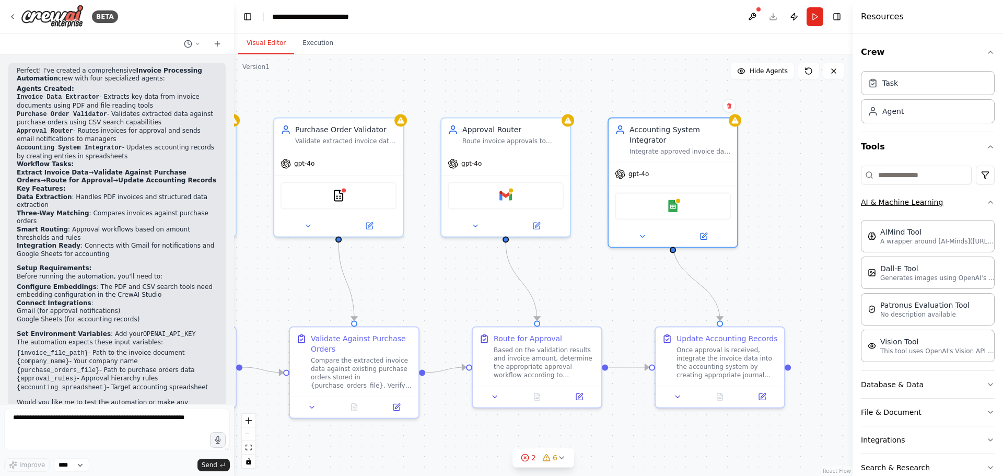
click at [987, 199] on icon "button" at bounding box center [991, 202] width 8 height 8
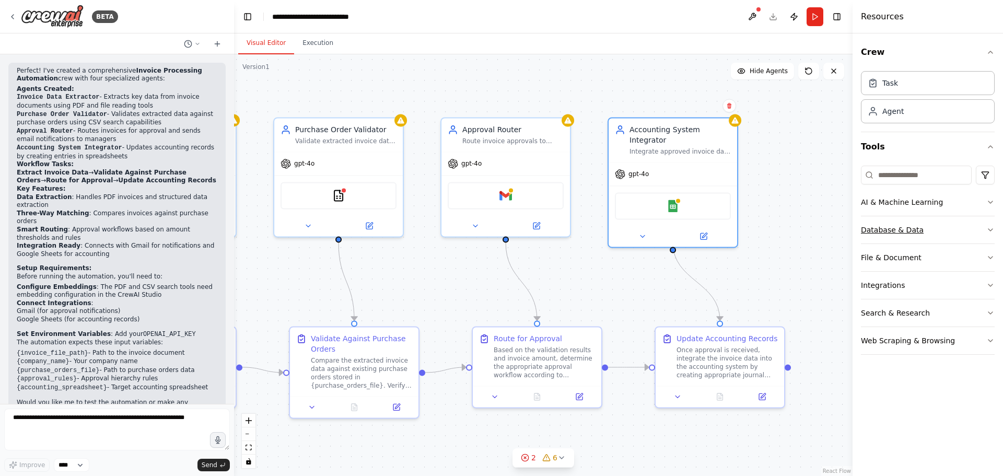
click at [988, 230] on icon "button" at bounding box center [991, 230] width 8 height 8
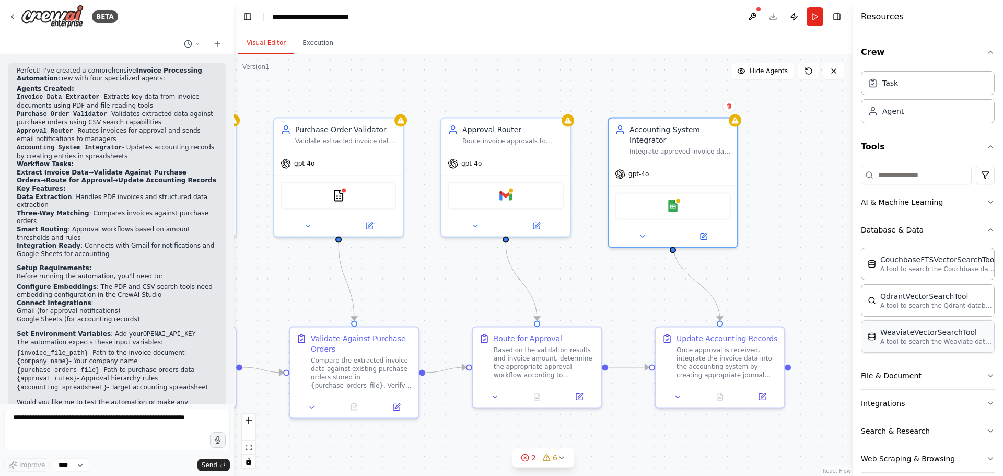
scroll to position [14, 0]
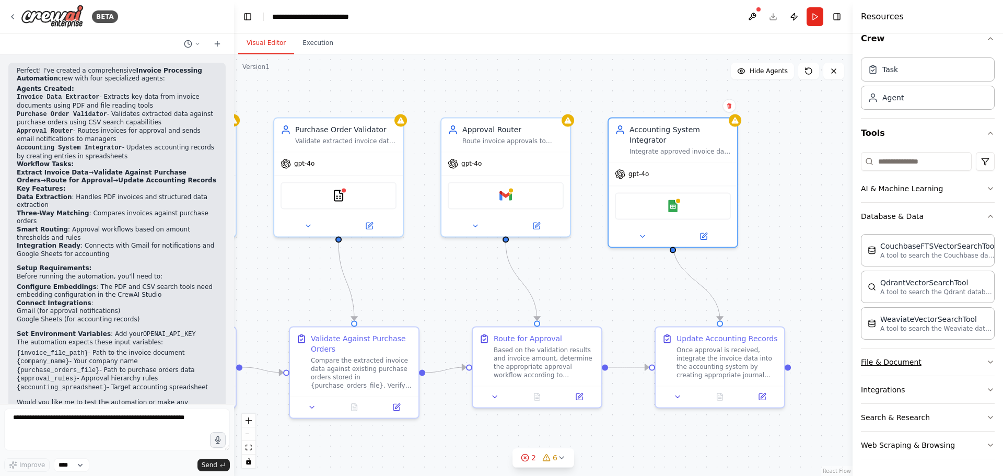
click at [917, 361] on button "File & Document" at bounding box center [928, 362] width 134 height 27
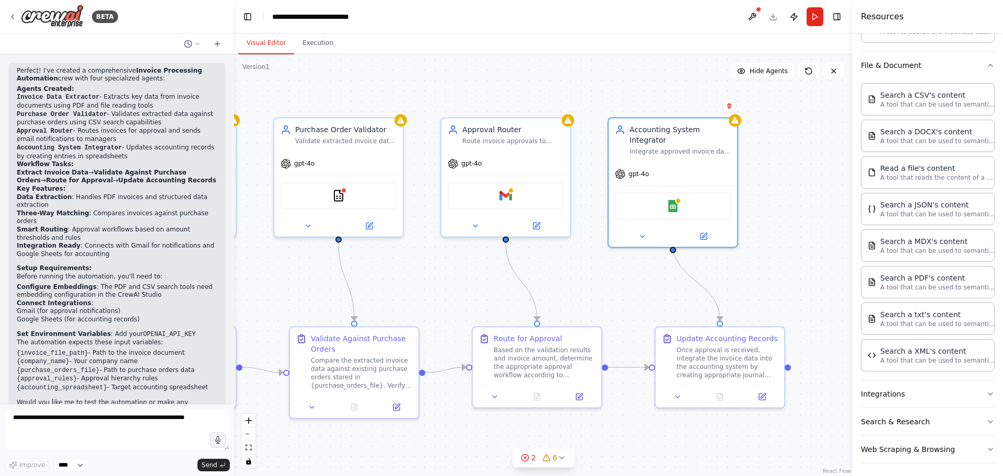
scroll to position [315, 0]
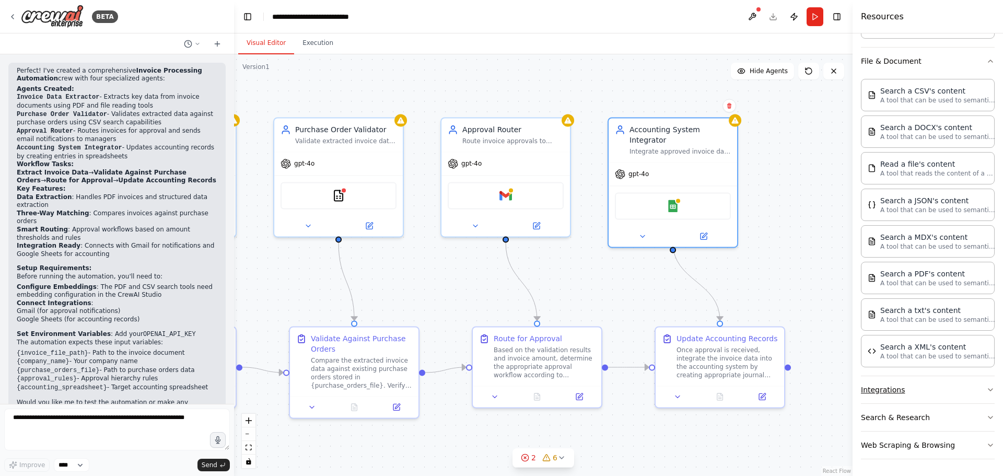
click at [960, 383] on button "Integrations" at bounding box center [928, 389] width 134 height 27
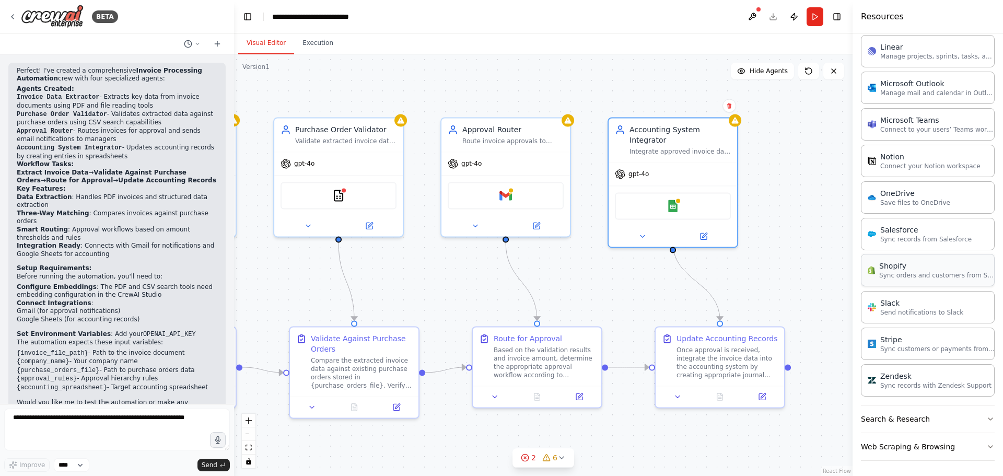
scroll to position [1091, 0]
click at [907, 413] on button "Search & Research" at bounding box center [928, 417] width 134 height 27
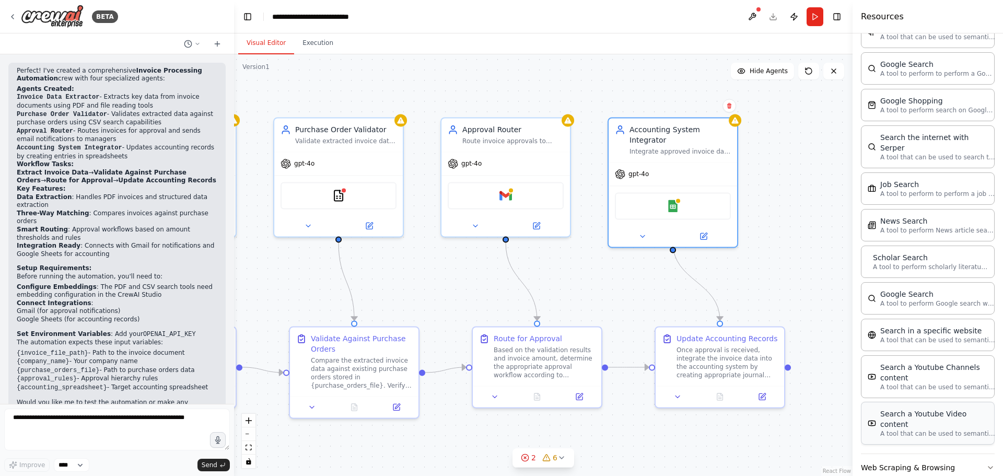
scroll to position [1622, 0]
click at [927, 453] on button "Web Scraping & Browsing" at bounding box center [928, 466] width 134 height 27
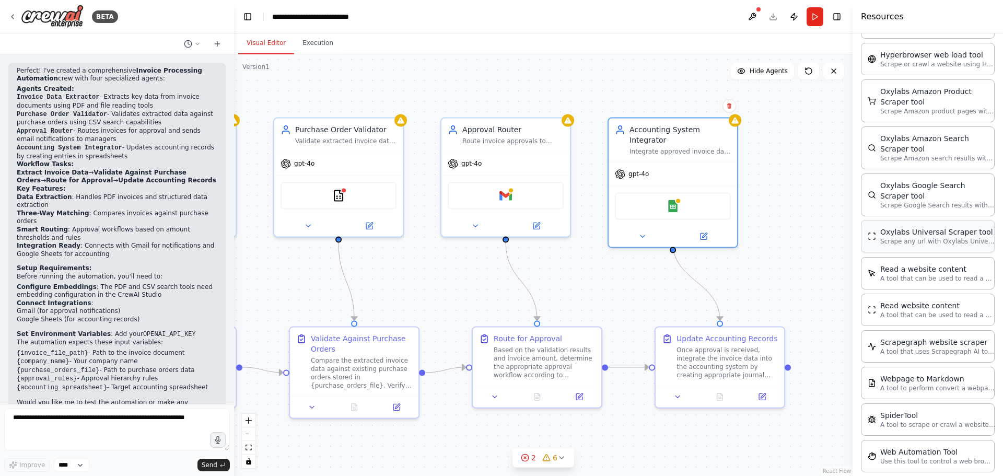
scroll to position [2210, 0]
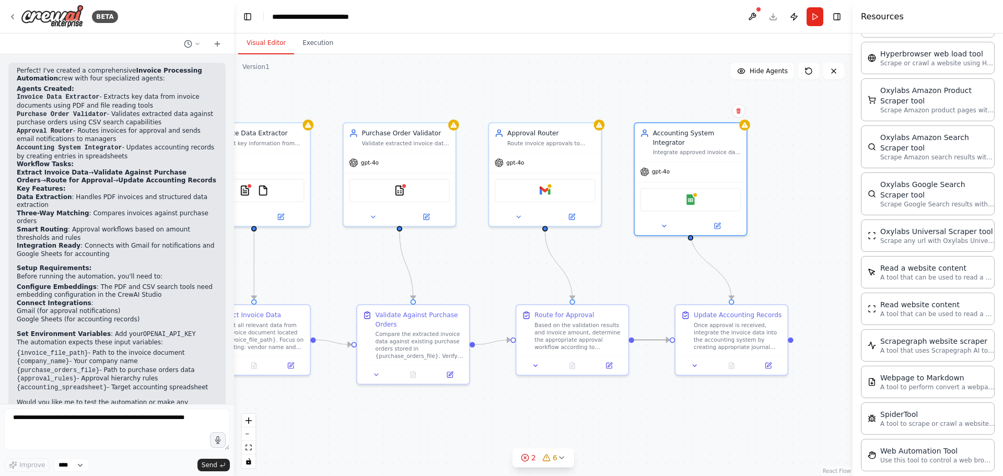
click at [656, 340] on icon "Edge from ab24ef29-056c-4ebd-b60e-99a3a39247dd to 5ece92ac-fc40-4d04-ae44-e3ae8…" at bounding box center [652, 340] width 36 height 0
click at [756, 396] on div ".deletable-edge-delete-btn { width: 20px; height: 20px; border: 0px solid #ffff…" at bounding box center [543, 265] width 619 height 422
click at [12, 15] on icon at bounding box center [12, 17] width 8 height 8
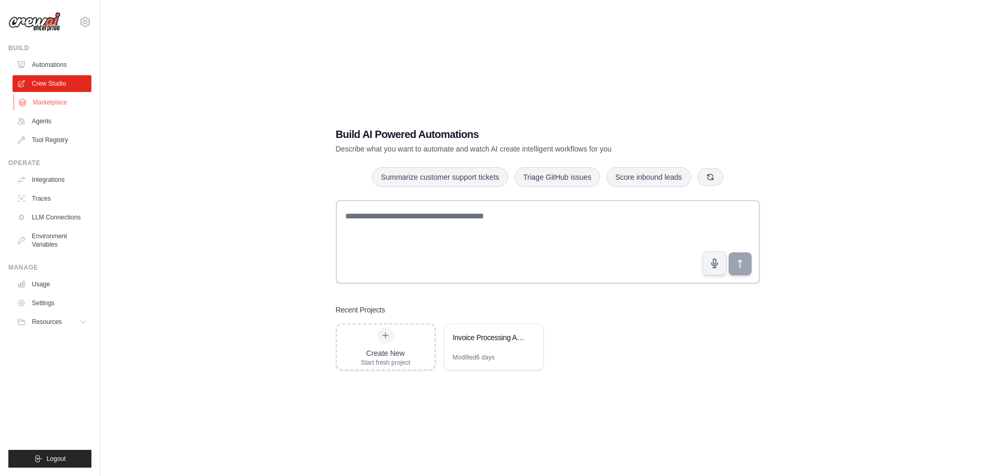
click at [54, 103] on link "Marketplace" at bounding box center [53, 102] width 79 height 17
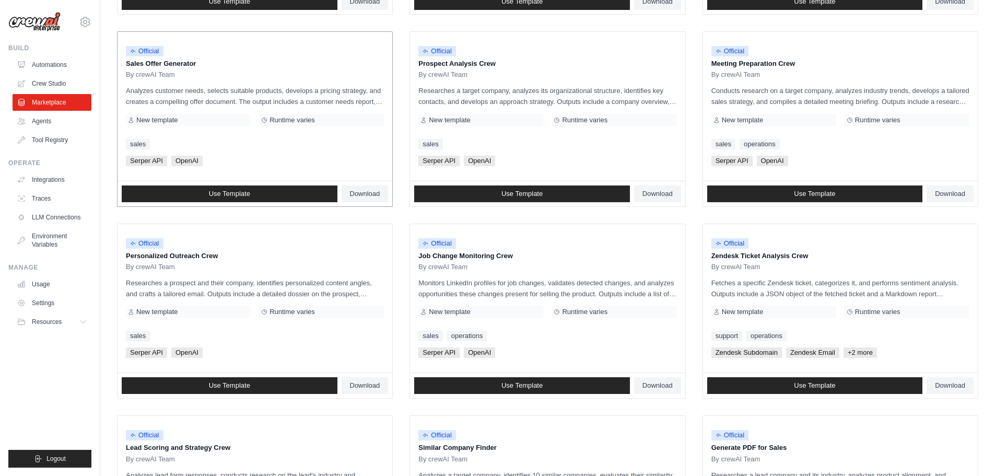
scroll to position [418, 0]
